Goal: Find specific page/section: Find specific page/section

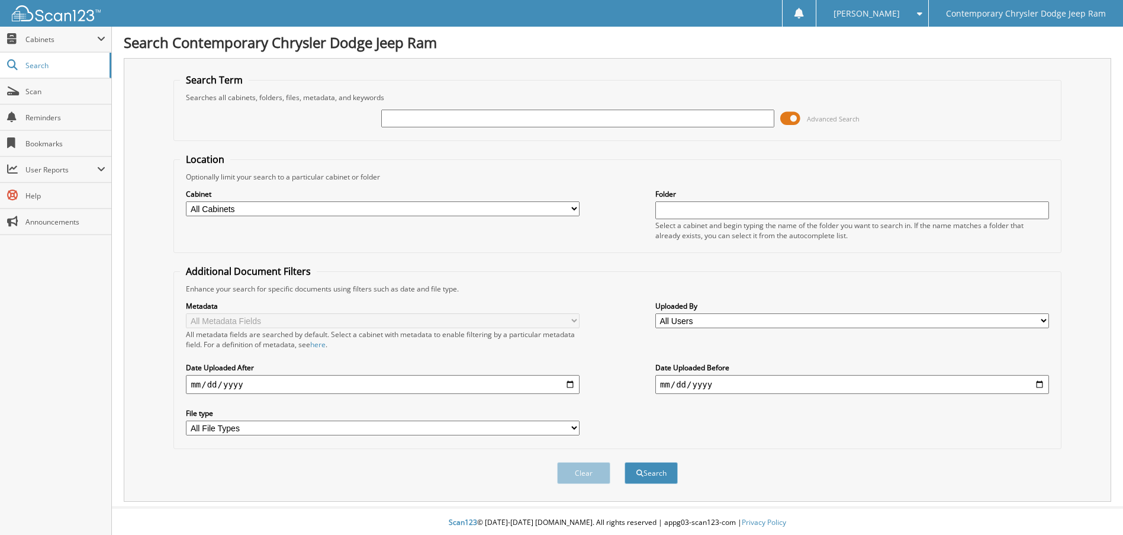
click at [429, 121] on input "text" at bounding box center [578, 119] width 394 height 18
type input "94803"
click at [625, 462] on button "Search" at bounding box center [651, 473] width 53 height 22
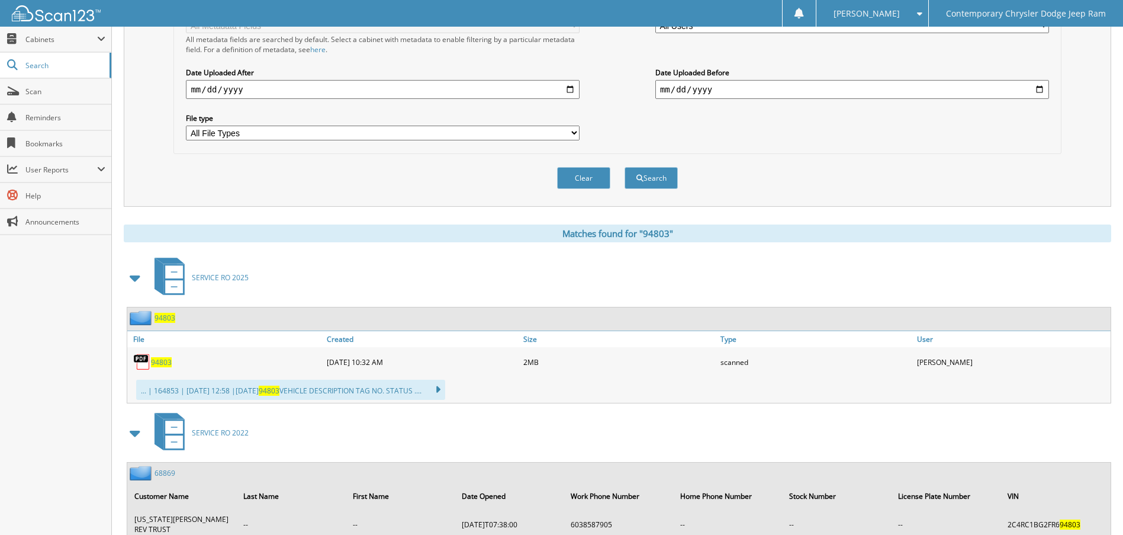
scroll to position [296, 0]
click at [161, 363] on span "94803" at bounding box center [161, 361] width 21 height 10
click at [165, 356] on span "94803" at bounding box center [161, 361] width 21 height 10
